Goal: Task Accomplishment & Management: Manage account settings

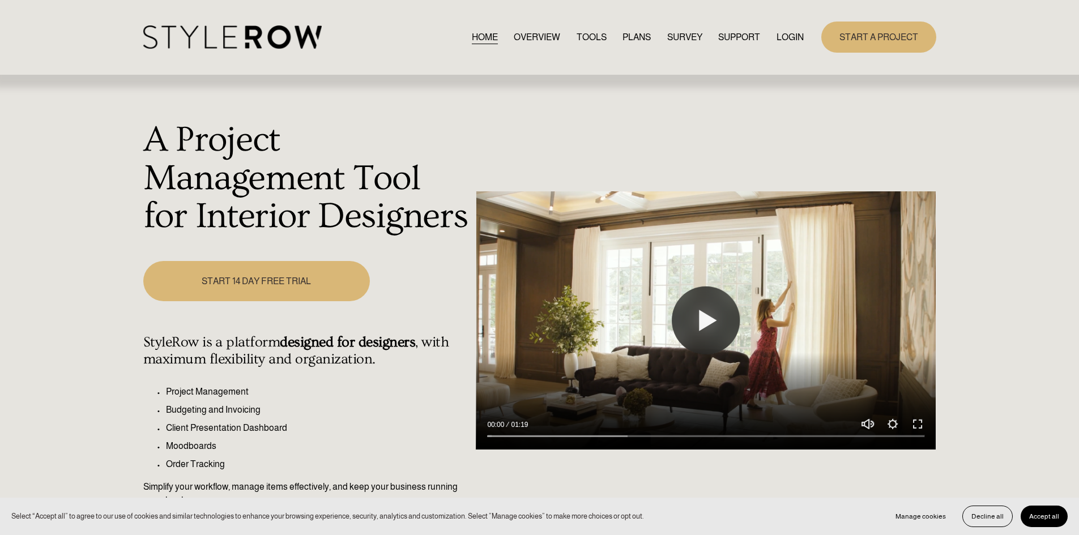
click at [787, 37] on link "LOGIN" at bounding box center [790, 36] width 27 height 15
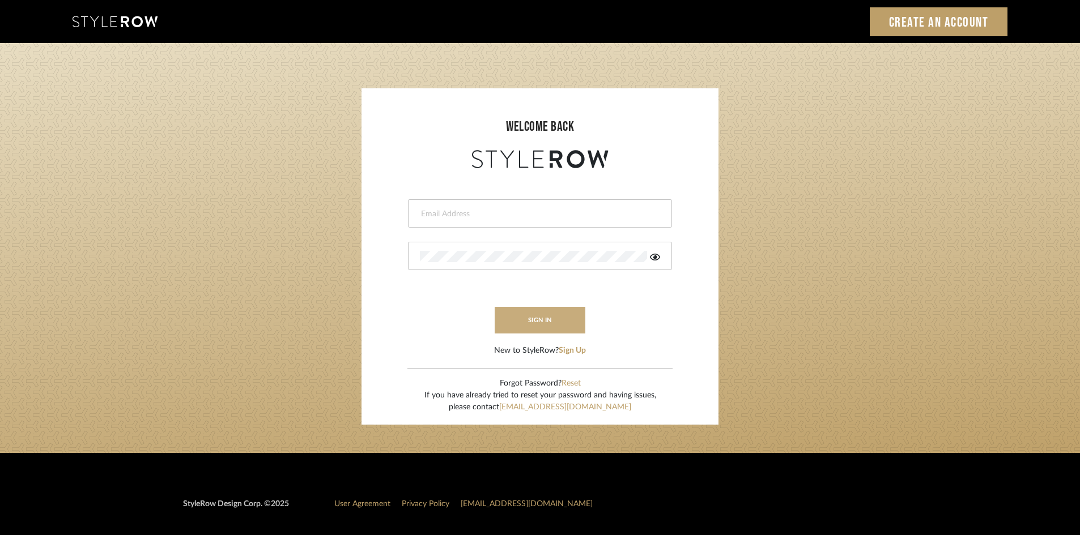
type input "carrie@tresbelleinteriors.com"
click at [556, 317] on button "sign in" at bounding box center [539, 320] width 91 height 27
